Goal: Transaction & Acquisition: Purchase product/service

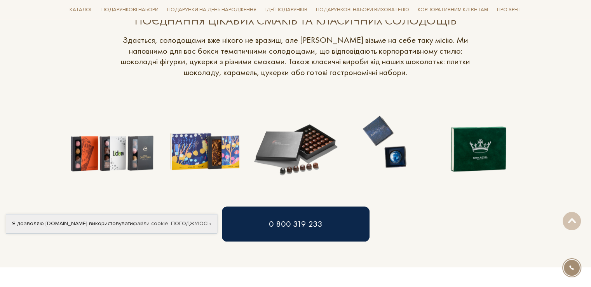
scroll to position [621, 0]
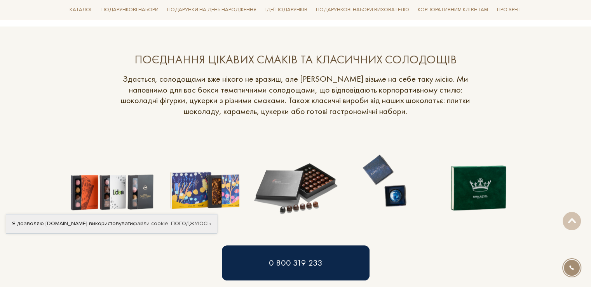
click at [274, 191] on img at bounding box center [296, 181] width 92 height 92
click at [292, 216] on img at bounding box center [296, 181] width 92 height 92
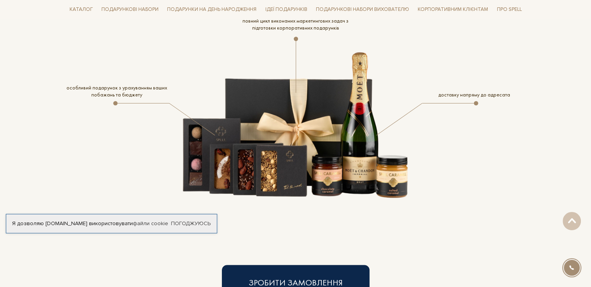
scroll to position [1138, 0]
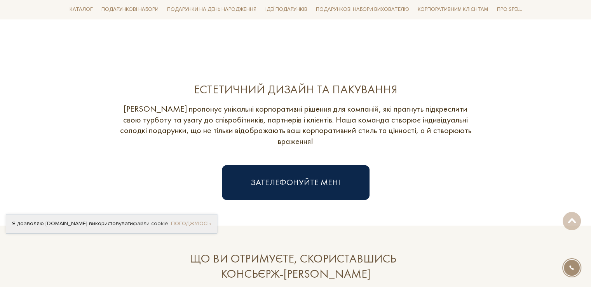
click at [210, 221] on link "Погоджуюсь" at bounding box center [191, 223] width 40 height 7
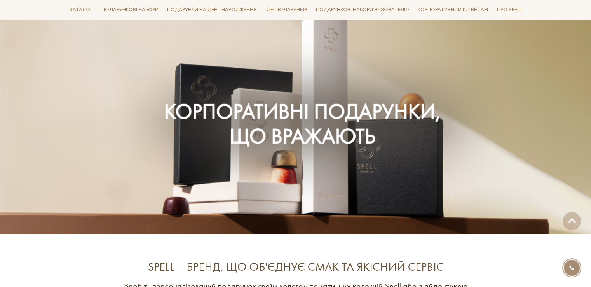
scroll to position [0, 0]
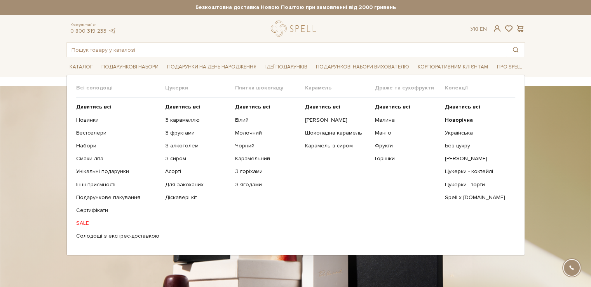
click at [176, 86] on span "Цукерки" at bounding box center [200, 87] width 70 height 7
click at [180, 104] on b "Дивитись всі" at bounding box center [182, 106] width 35 height 7
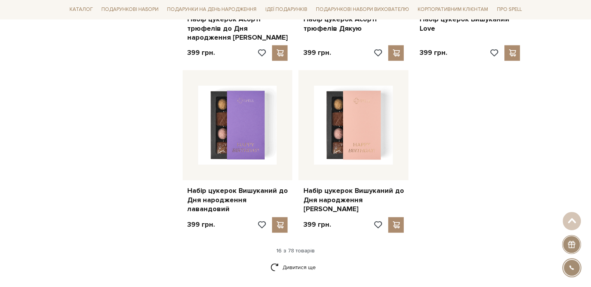
scroll to position [1010, 0]
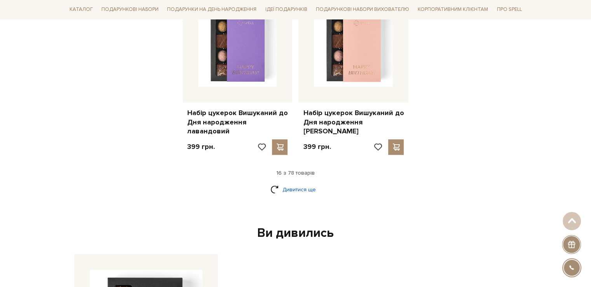
click at [311, 183] on link "Дивитися ще" at bounding box center [295, 190] width 50 height 14
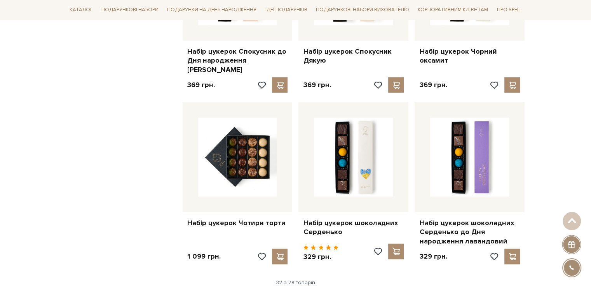
scroll to position [1864, 0]
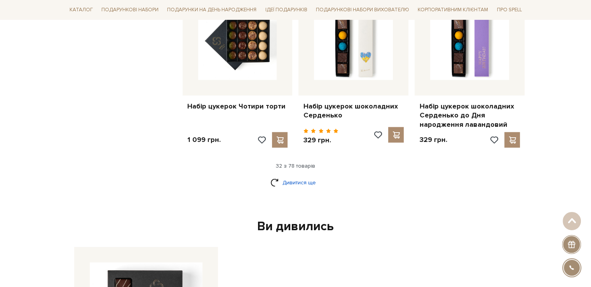
click at [297, 176] on link "Дивитися ще" at bounding box center [295, 183] width 50 height 14
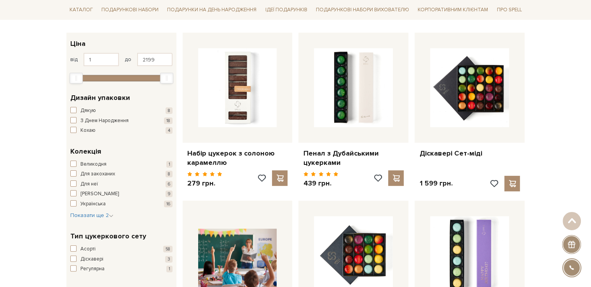
scroll to position [0, 0]
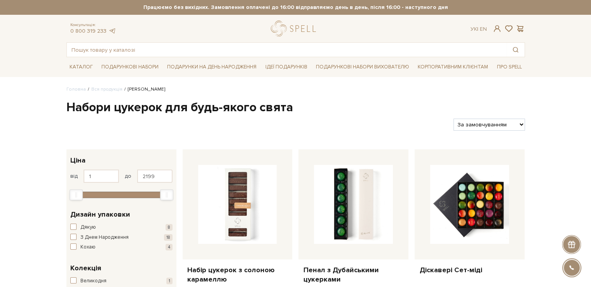
click at [482, 124] on select "За замовчуванням За Ціною (зростання) За Ціною (зменшення) Новинки За популярні…" at bounding box center [488, 124] width 71 height 12
select select "[URL][DOMAIN_NAME]"
click at [453, 118] on select "За замовчуванням За Ціною (зростання) За Ціною (зменшення) Новинки За популярні…" at bounding box center [488, 124] width 71 height 12
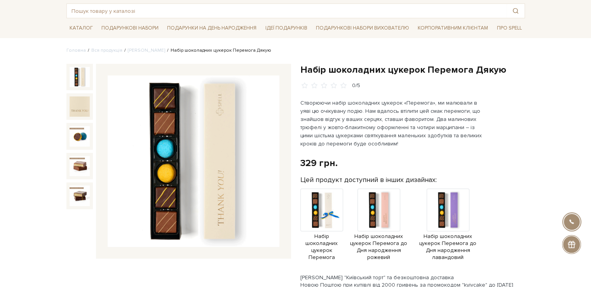
scroll to position [78, 0]
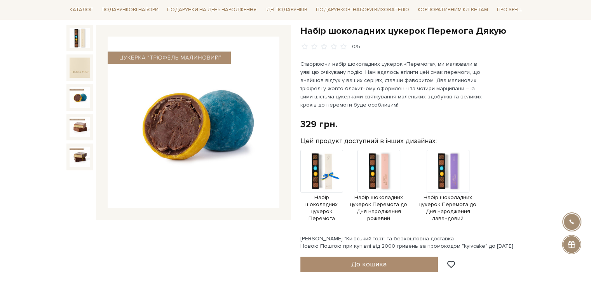
click at [73, 94] on img at bounding box center [80, 97] width 20 height 20
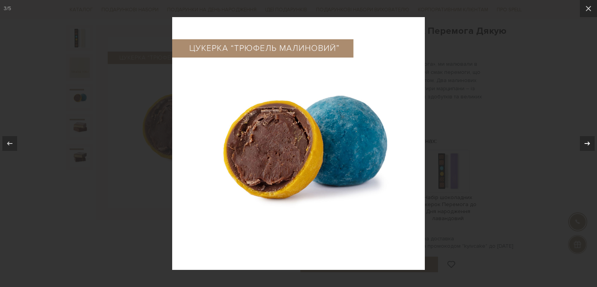
click at [585, 140] on icon at bounding box center [586, 143] width 9 height 9
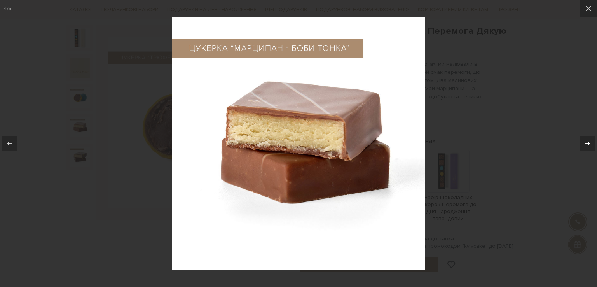
click at [585, 139] on icon at bounding box center [586, 143] width 9 height 9
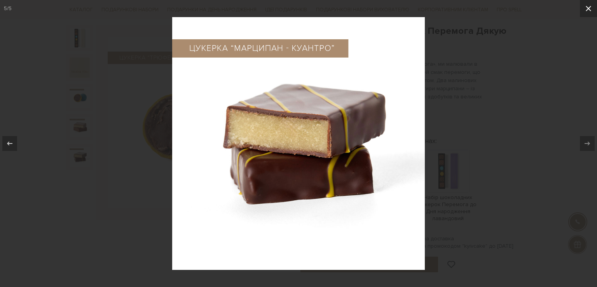
click at [588, 10] on icon at bounding box center [587, 8] width 9 height 9
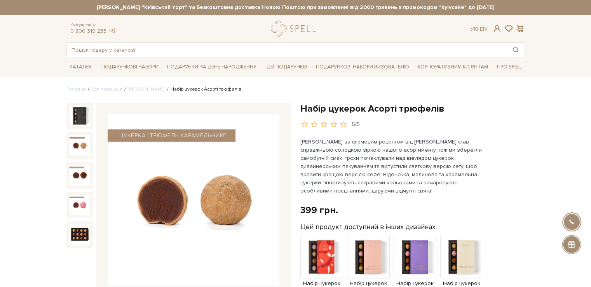
click at [82, 120] on img at bounding box center [80, 116] width 20 height 20
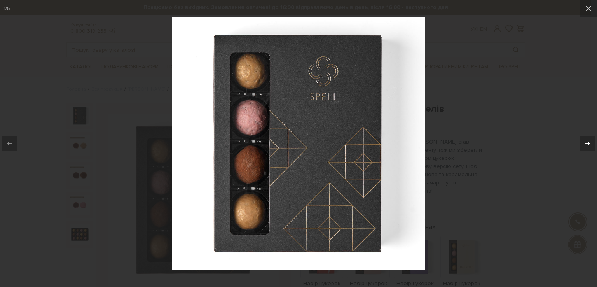
click at [586, 142] on icon at bounding box center [586, 143] width 9 height 9
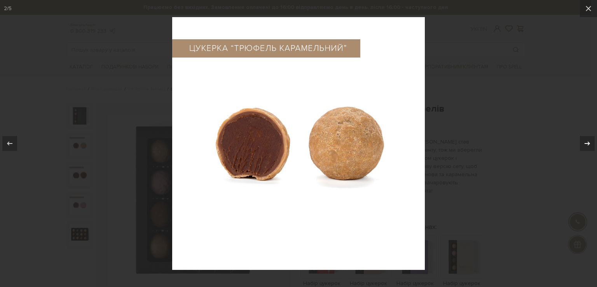
click at [586, 142] on icon at bounding box center [586, 143] width 9 height 9
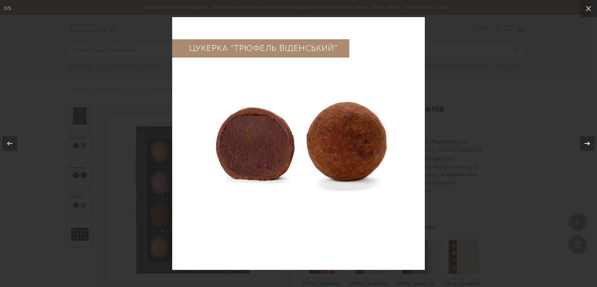
click at [586, 142] on icon at bounding box center [586, 143] width 9 height 9
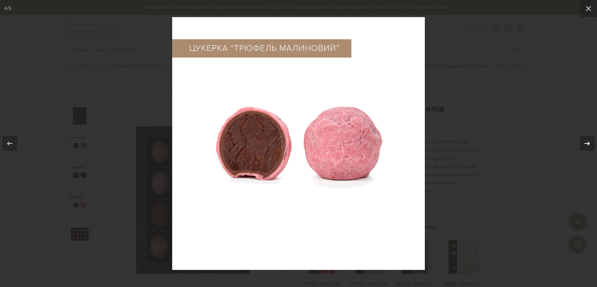
click at [586, 142] on icon at bounding box center [586, 143] width 9 height 9
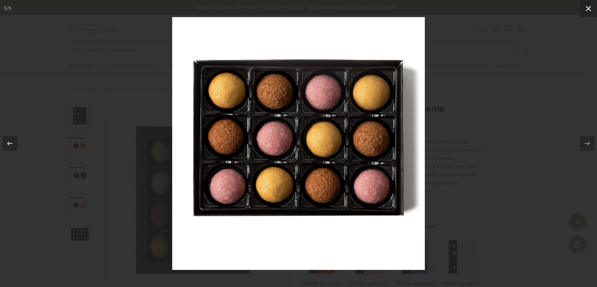
drag, startPoint x: 584, startPoint y: 8, endPoint x: 585, endPoint y: 12, distance: 4.0
click at [585, 10] on icon at bounding box center [587, 8] width 9 height 9
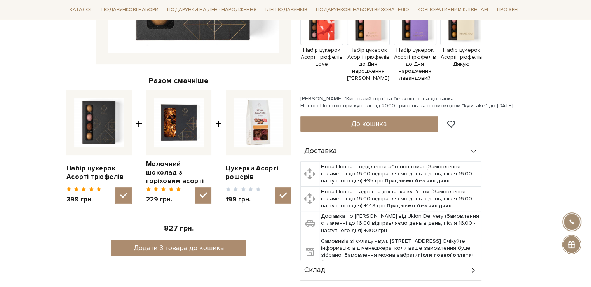
scroll to position [78, 0]
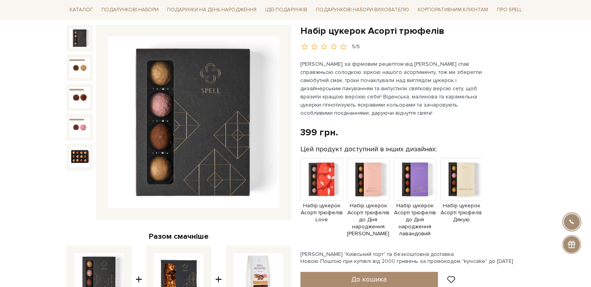
click at [81, 45] on img at bounding box center [80, 38] width 20 height 20
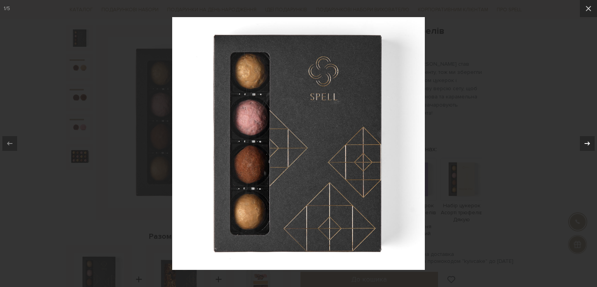
click at [588, 140] on icon at bounding box center [586, 143] width 9 height 9
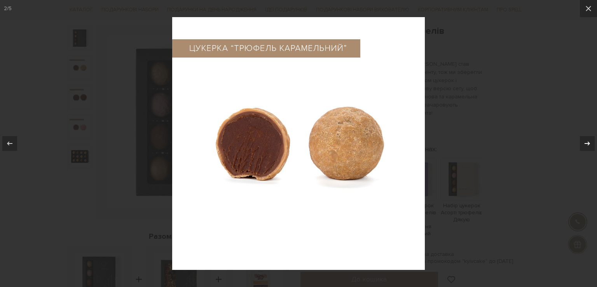
click at [588, 140] on icon at bounding box center [586, 143] width 9 height 9
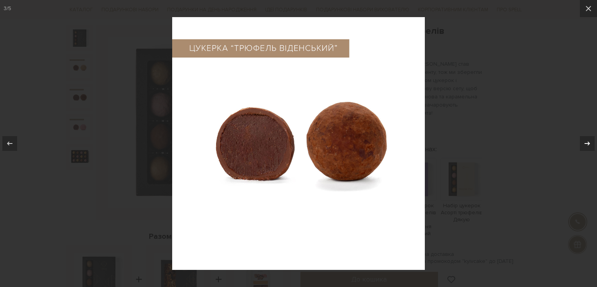
click at [588, 140] on icon at bounding box center [586, 143] width 9 height 9
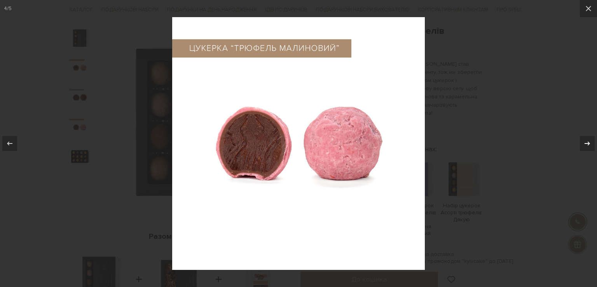
click at [588, 140] on icon at bounding box center [586, 143] width 9 height 9
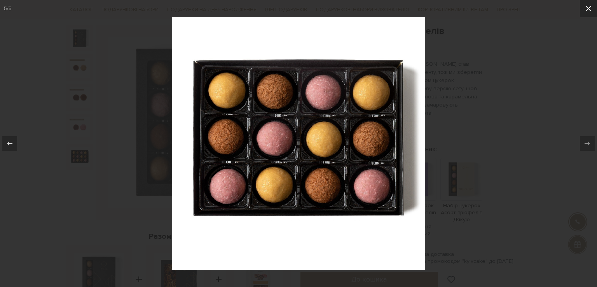
click at [588, 7] on icon at bounding box center [587, 8] width 9 height 9
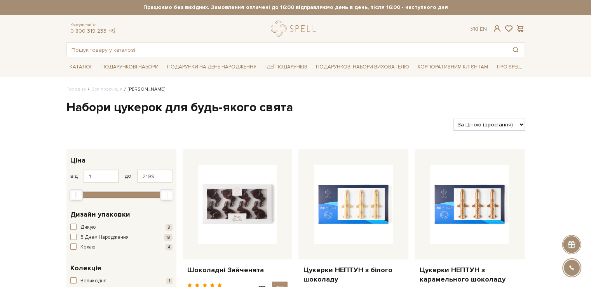
click at [471, 122] on select "За замовчуванням За Ціною (зростання) За Ціною (зменшення) Новинки За популярні…" at bounding box center [488, 124] width 71 height 12
select select "[URL][DOMAIN_NAME]"
click at [453, 118] on select "За замовчуванням За Ціною (зростання) За Ціною (зменшення) Новинки За популярні…" at bounding box center [488, 124] width 71 height 12
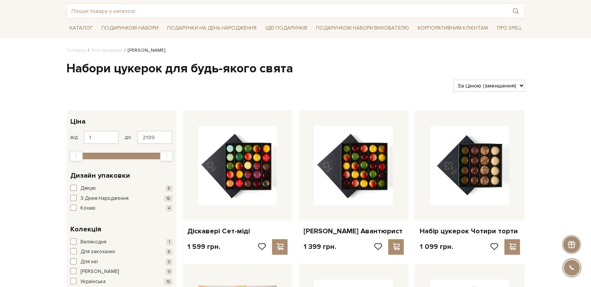
scroll to position [78, 0]
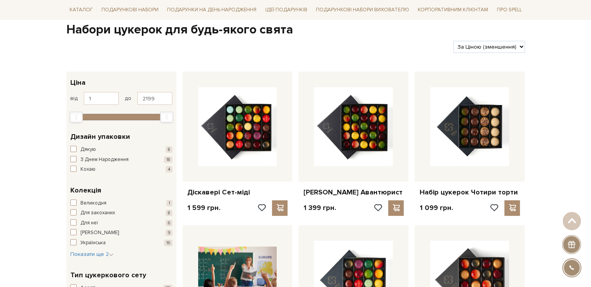
click at [494, 45] on select "За замовчуванням За Ціною (зростання) За Ціною (зменшення) Новинки За популярні…" at bounding box center [488, 47] width 71 height 12
select select "[URL][DOMAIN_NAME]"
click at [453, 41] on select "За замовчуванням За Ціною (зростання) За Ціною (зменшення) Новинки За популярні…" at bounding box center [488, 47] width 71 height 12
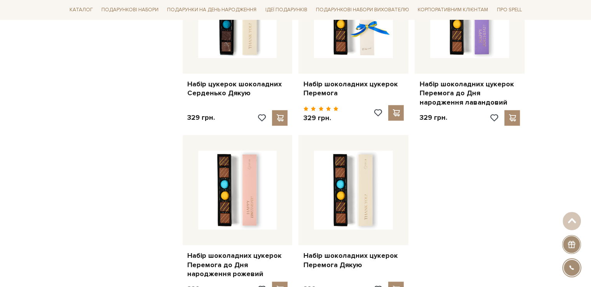
scroll to position [1049, 0]
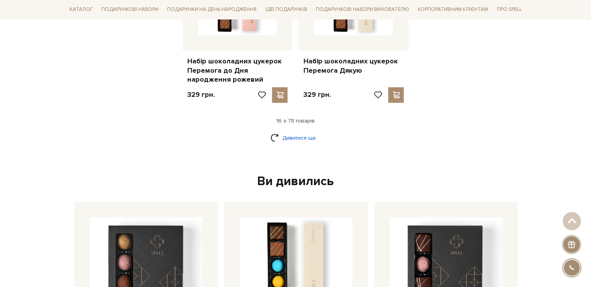
click at [291, 137] on link "Дивитися ще" at bounding box center [295, 138] width 50 height 14
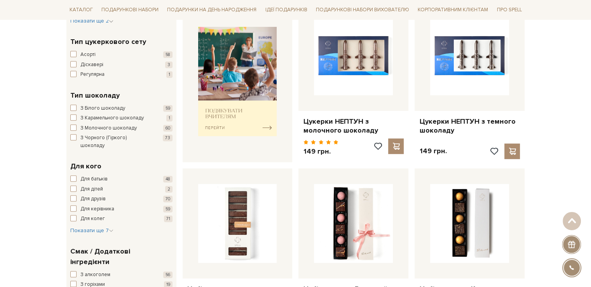
scroll to position [0, 0]
